Goal: Information Seeking & Learning: Learn about a topic

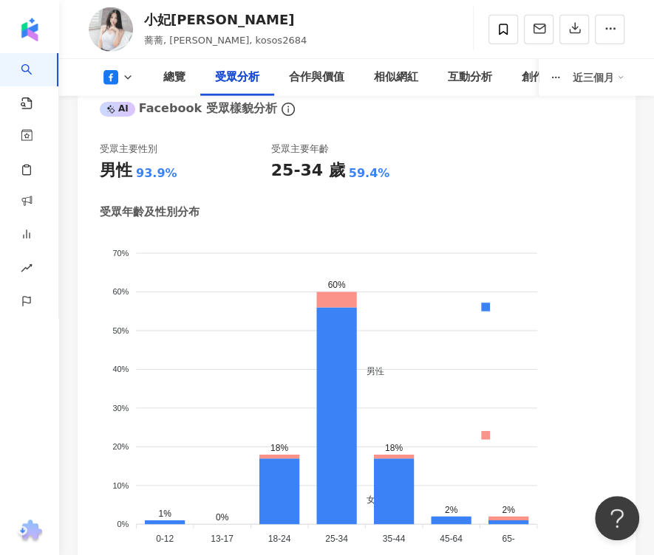
click at [132, 79] on icon at bounding box center [128, 78] width 12 height 12
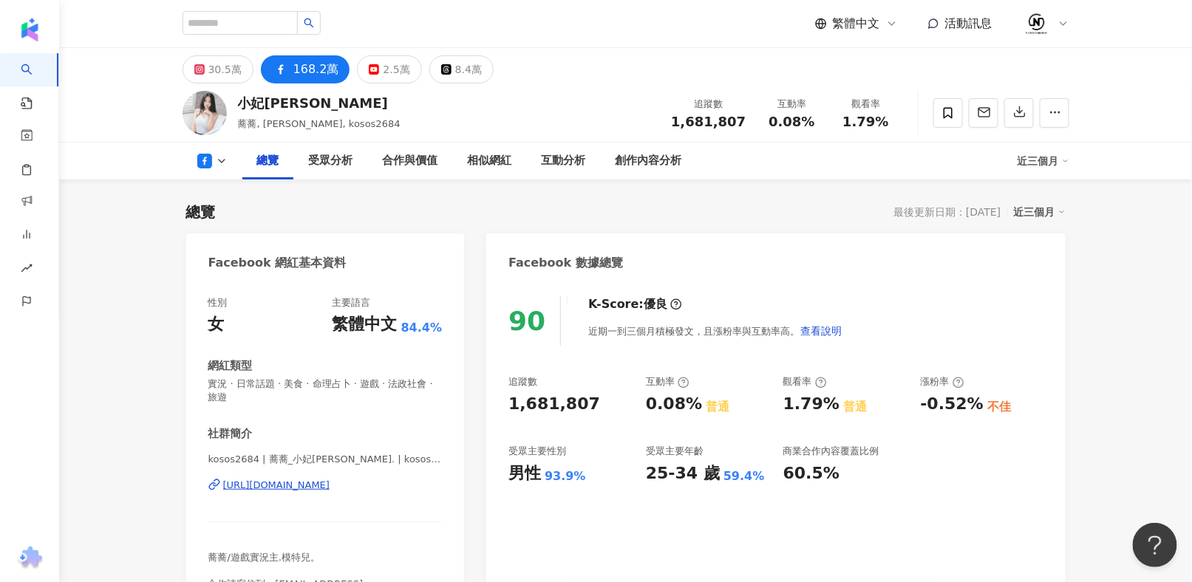
click at [284, 66] on icon at bounding box center [281, 70] width 18 height 18
click at [653, 112] on circle "button" at bounding box center [1050, 112] width 1 height 1
click at [293, 56] on button "168.2萬" at bounding box center [305, 69] width 89 height 28
click at [293, 67] on div "168.2萬" at bounding box center [316, 69] width 46 height 21
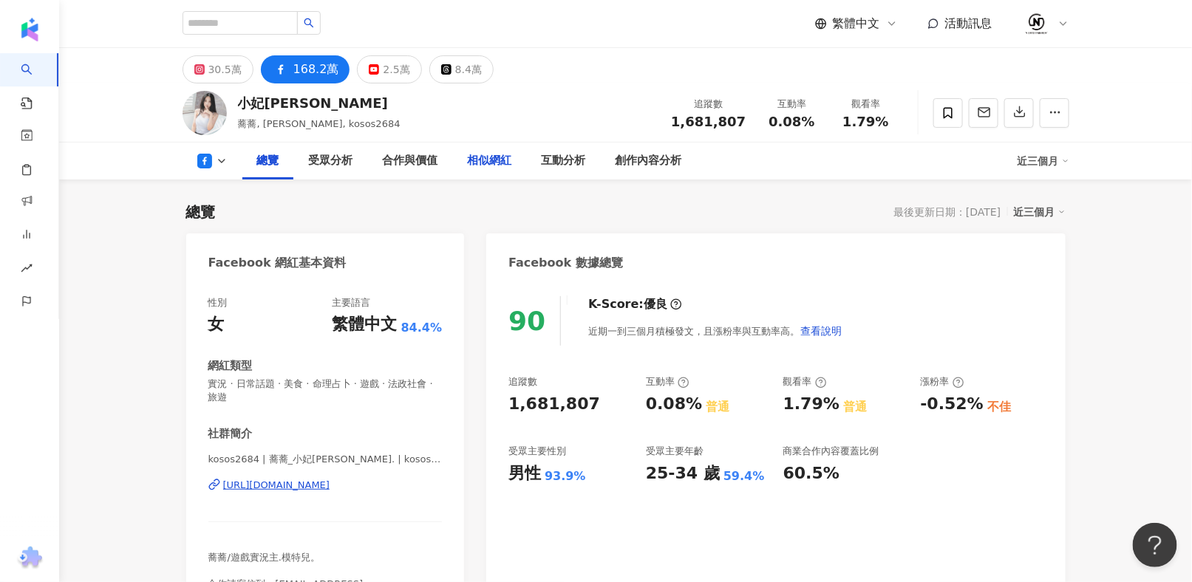
scroll to position [148, 0]
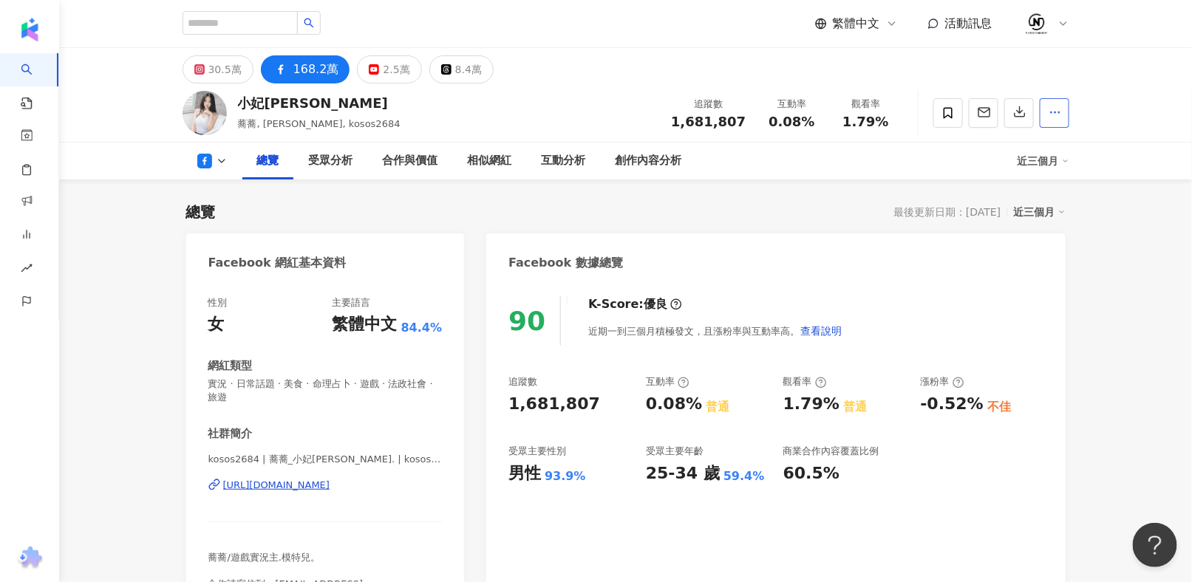
click at [653, 120] on span "button" at bounding box center [1054, 112] width 13 height 16
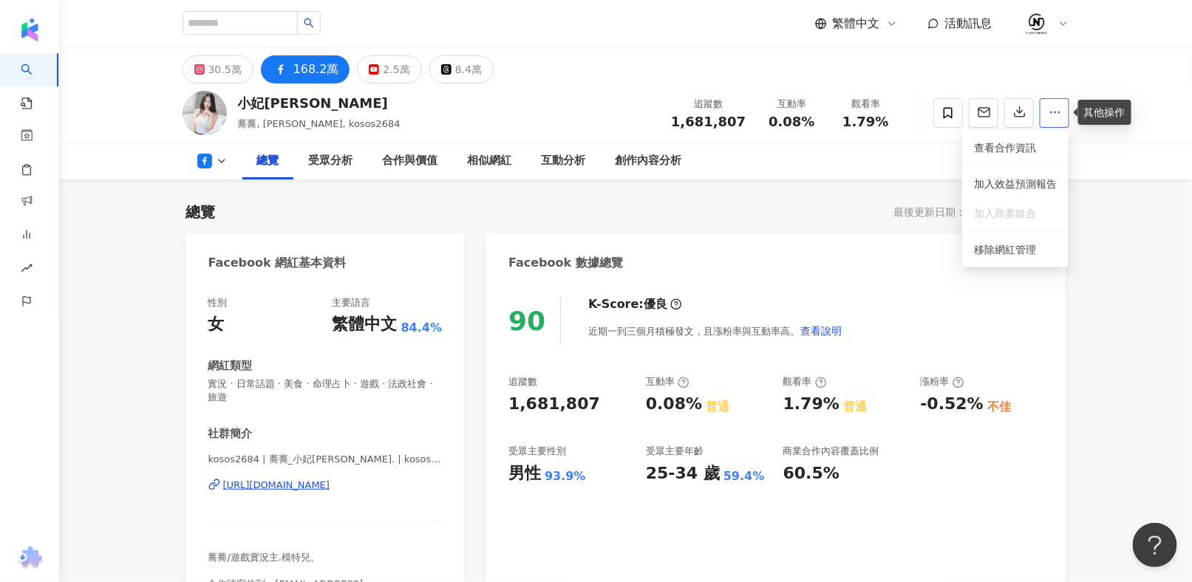
click at [653, 113] on button "button" at bounding box center [1054, 113] width 30 height 30
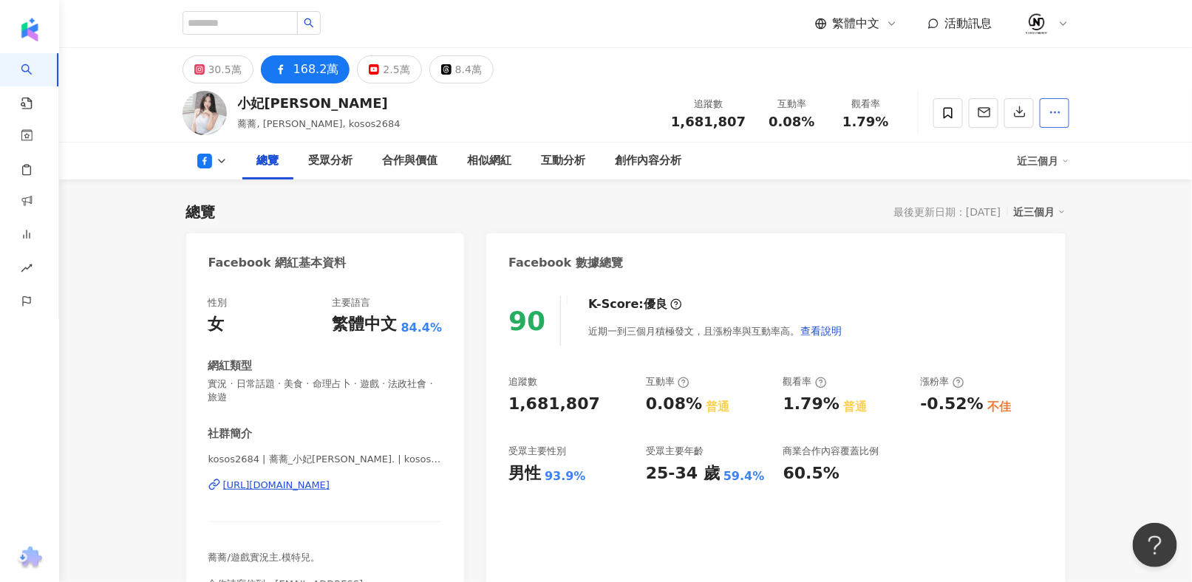
click at [653, 112] on icon "button" at bounding box center [1054, 112] width 13 height 13
click at [653, 150] on span "查看合作資訊" at bounding box center [1015, 148] width 83 height 16
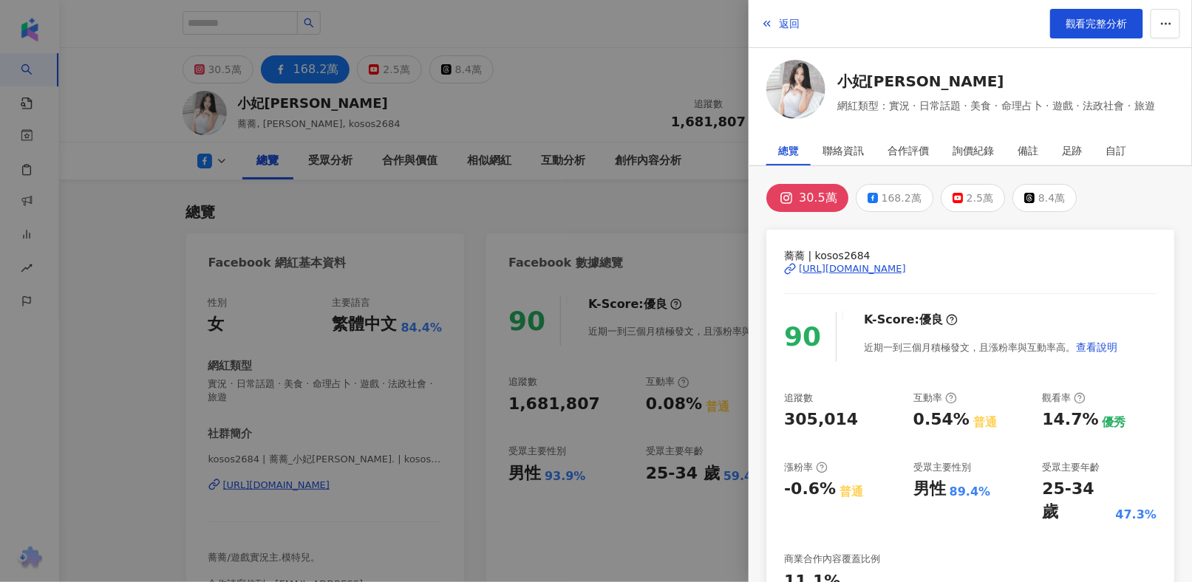
click at [607, 200] on div at bounding box center [596, 291] width 1192 height 582
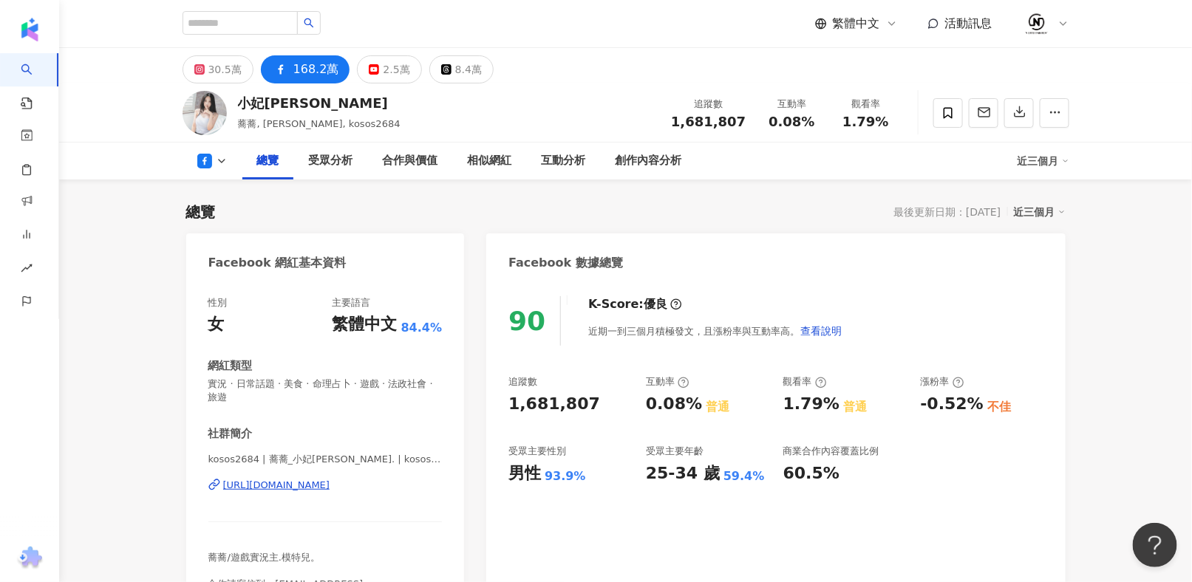
drag, startPoint x: 314, startPoint y: 62, endPoint x: 604, endPoint y: 72, distance: 290.5
click at [604, 72] on div "30.5萬 168.2萬 2.5萬 8.4萬" at bounding box center [626, 65] width 946 height 35
click at [241, 161] on button at bounding box center [212, 161] width 60 height 15
click at [227, 161] on icon at bounding box center [222, 161] width 12 height 12
click at [217, 146] on div "總覽 受眾分析 合作與價值 相似網紅 互動分析 創作內容分析 近三個月" at bounding box center [625, 161] width 886 height 37
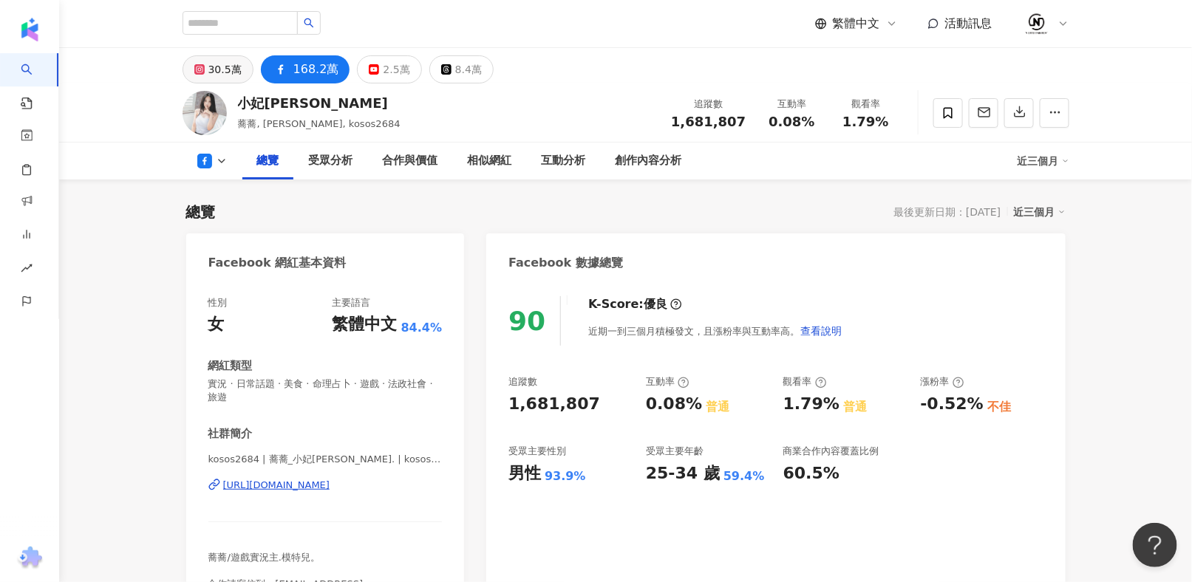
click at [228, 73] on div "30.5萬" at bounding box center [224, 69] width 33 height 21
click at [653, 21] on span "活動訊息" at bounding box center [968, 23] width 47 height 14
click at [653, 14] on div "繁體中文 活動訊息" at bounding box center [942, 24] width 254 height 30
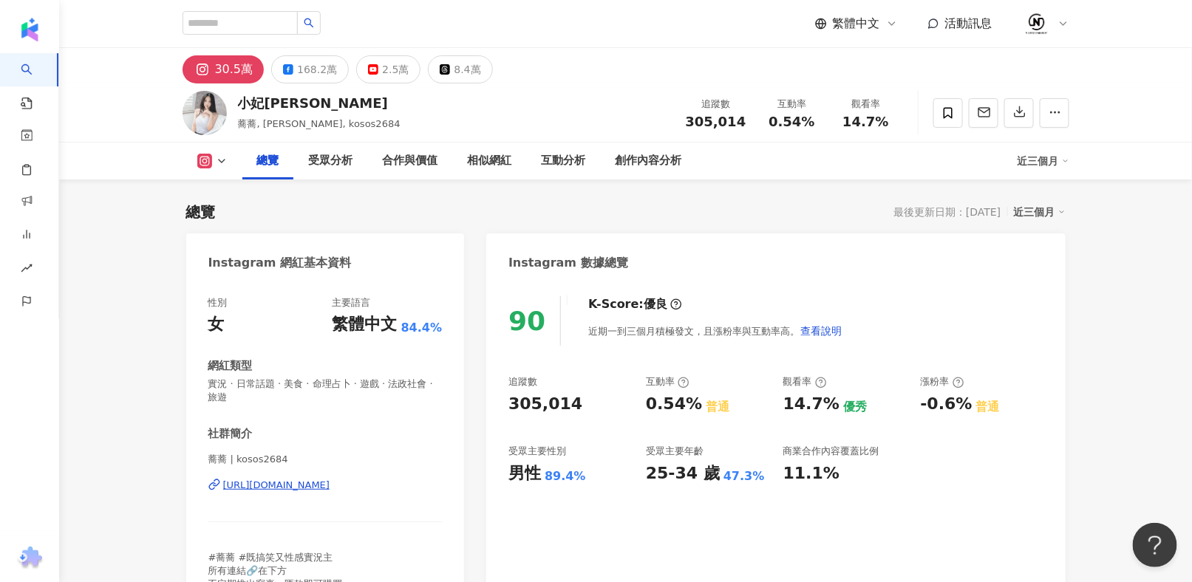
click at [330, 483] on div "[URL][DOMAIN_NAME]" at bounding box center [276, 485] width 107 height 13
click at [330, 491] on div "[URL][DOMAIN_NAME]" at bounding box center [276, 485] width 107 height 13
click at [304, 70] on div "168.2萬" at bounding box center [317, 69] width 40 height 21
click at [312, 71] on div "168.2萬" at bounding box center [317, 69] width 40 height 21
